Goal: Task Accomplishment & Management: Use online tool/utility

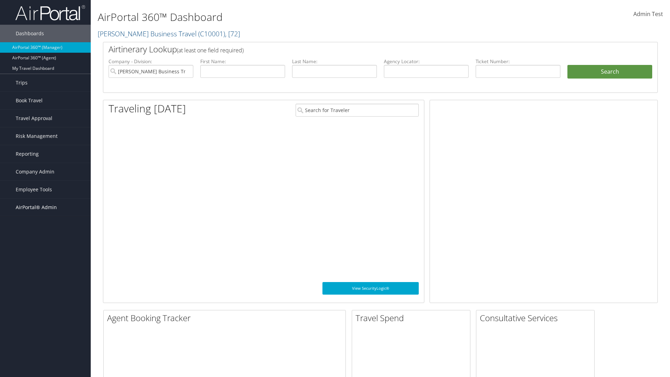
click at [45, 207] on span "AirPortal® Admin" at bounding box center [36, 207] width 41 height 17
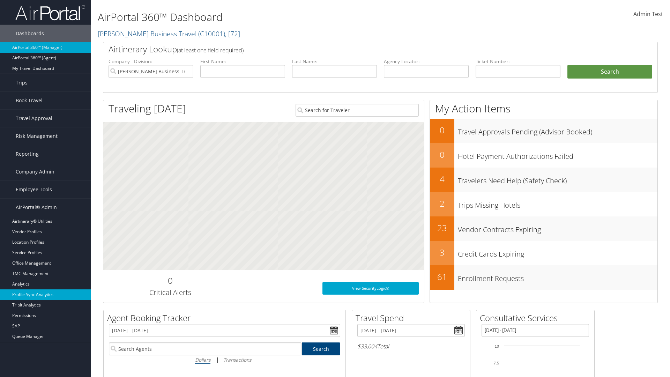
click at [45, 295] on link "Profile Sync Analytics" at bounding box center [45, 294] width 91 height 10
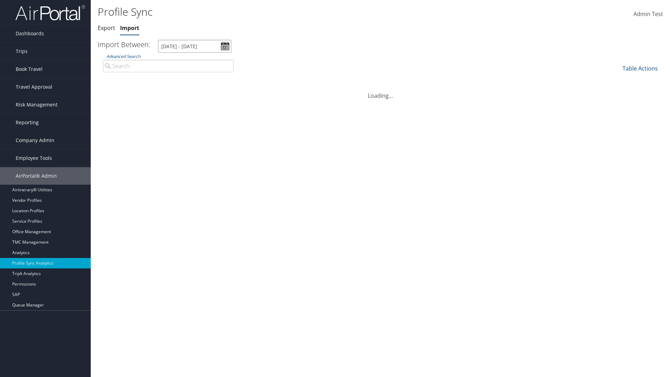
click at [195, 46] on input "7/28/2025 - 8/29/2025" at bounding box center [194, 46] width 73 height 13
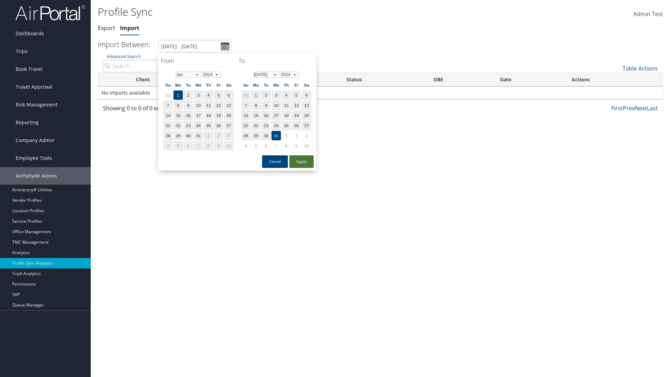
click at [302, 161] on button "Apply" at bounding box center [301, 161] width 24 height 13
type input "1/1/2024 - 7/31/2024"
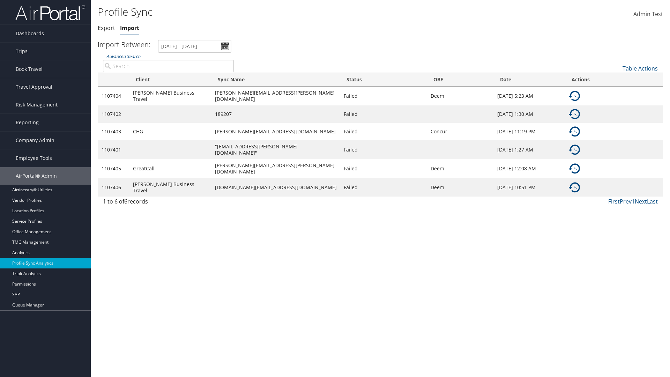
type input "[PERSON_NAME] Business Travel"
